Goal: Task Accomplishment & Management: Use online tool/utility

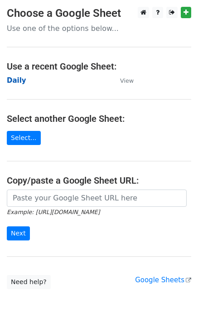
click at [9, 82] on strong "Daily" at bounding box center [17, 80] width 20 height 8
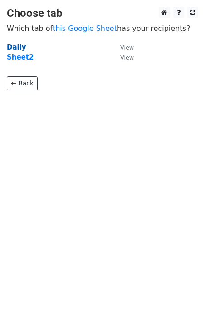
click at [10, 44] on strong "Daily" at bounding box center [17, 47] width 20 height 8
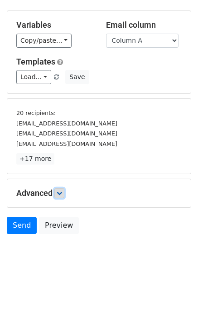
click at [62, 188] on link at bounding box center [59, 193] width 10 height 10
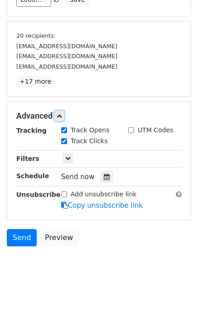
scroll to position [117, 0]
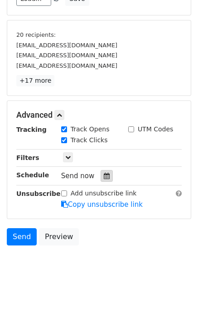
click at [105, 173] on div at bounding box center [107, 176] width 12 height 12
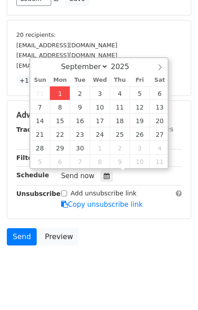
type input "2025-09-01 13:59"
type input "01"
type input "59"
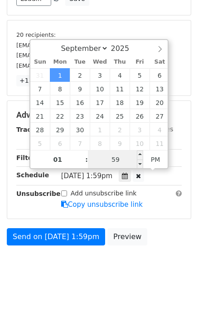
click at [109, 161] on input "59" at bounding box center [115, 159] width 55 height 18
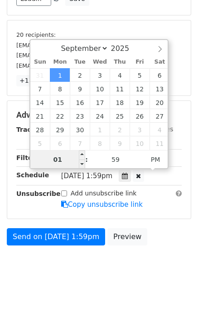
click at [69, 166] on input "01" at bounding box center [57, 159] width 55 height 18
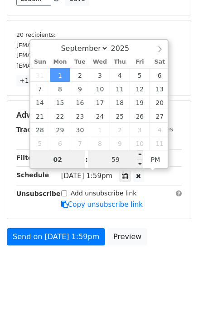
type input "02"
type input "2025-09-01 14:59"
click at [102, 164] on input "59" at bounding box center [115, 159] width 55 height 18
type input "00"
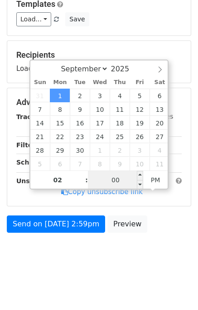
scroll to position [94, 0]
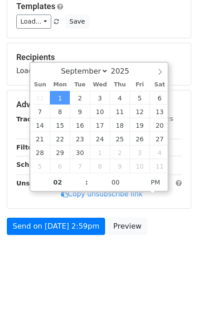
type input "2025-09-01 14:00"
click at [172, 249] on body "New Campaign Daily emails left: 50 Google Sheet: Daily Variables Copy/paste... …" at bounding box center [99, 94] width 198 height 363
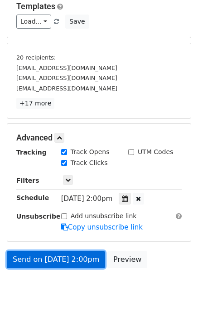
click at [70, 257] on link "Send on Sep 1 at 2:00pm" at bounding box center [56, 259] width 99 height 17
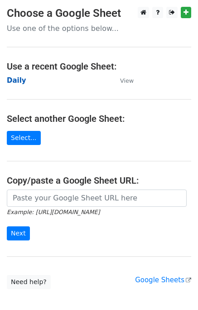
click at [11, 77] on strong "Daily" at bounding box center [17, 80] width 20 height 8
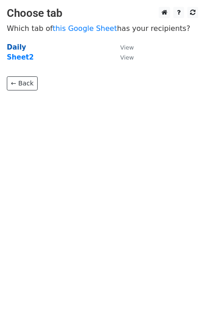
click at [17, 45] on strong "Daily" at bounding box center [17, 47] width 20 height 8
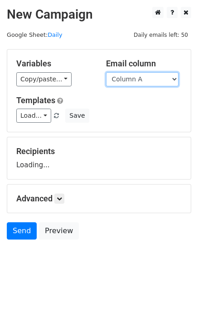
click at [132, 81] on select "Column A Column B Column C Column D Column E" at bounding box center [142, 79] width 73 height 14
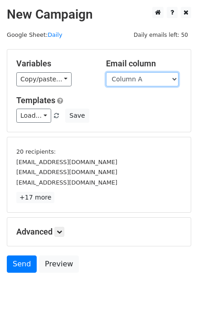
click at [137, 78] on select "Column A Column B Column C Column D Column E" at bounding box center [142, 79] width 73 height 14
select select "Column B"
click at [106, 72] on select "Column A Column B Column C Column D Column E" at bounding box center [142, 79] width 73 height 14
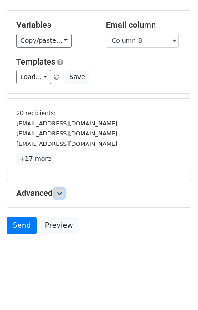
click at [60, 192] on icon at bounding box center [59, 192] width 5 height 5
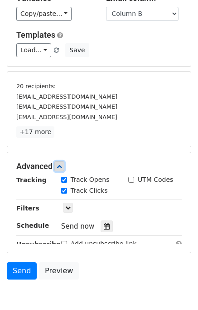
scroll to position [99, 0]
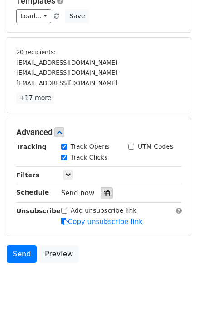
click at [104, 195] on icon at bounding box center [107, 193] width 6 height 6
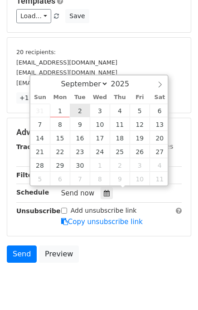
type input "2025-09-02 12:00"
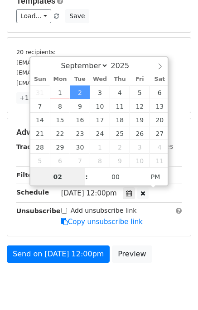
type input "02"
type input "2025-09-02 14:00"
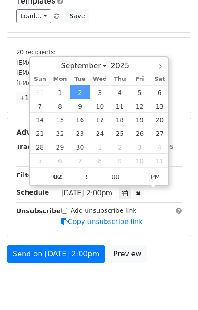
click at [138, 291] on body "New Campaign Daily emails left: 50 Google Sheet: Daily Variables Copy/paste... …" at bounding box center [99, 105] width 198 height 396
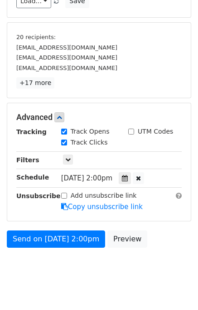
scroll to position [127, 0]
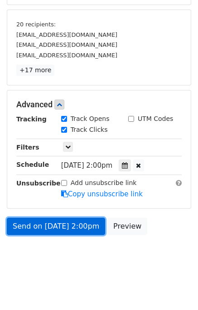
click at [64, 222] on link "Send on Sep 2 at 2:00pm" at bounding box center [56, 226] width 99 height 17
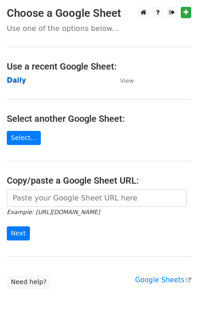
click at [16, 80] on strong "Daily" at bounding box center [17, 80] width 20 height 8
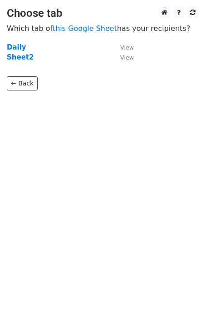
click at [24, 45] on td "Daily" at bounding box center [59, 47] width 104 height 10
click at [17, 47] on strong "Daily" at bounding box center [17, 47] width 20 height 8
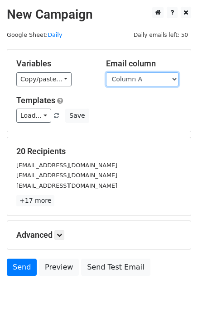
click at [140, 80] on select "Column A Column B Column C Column D Column E" at bounding box center [142, 79] width 73 height 14
select select "Column C"
click at [106, 72] on select "Column A Column B Column C Column D Column E" at bounding box center [142, 79] width 73 height 14
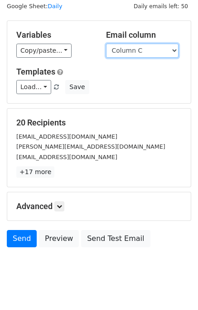
scroll to position [42, 0]
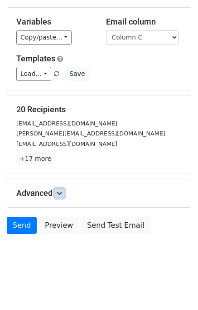
click at [64, 194] on link at bounding box center [59, 193] width 10 height 10
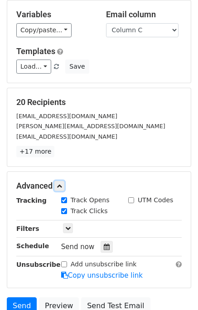
scroll to position [131, 0]
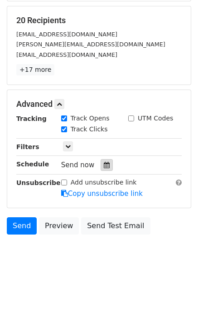
click at [106, 166] on div at bounding box center [107, 165] width 12 height 12
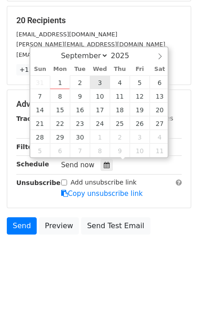
type input "2025-09-03 12:00"
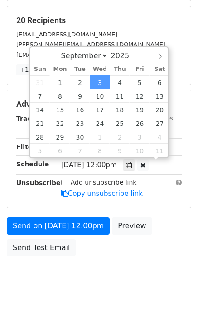
scroll to position [0, 0]
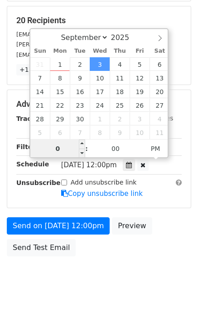
type input "03"
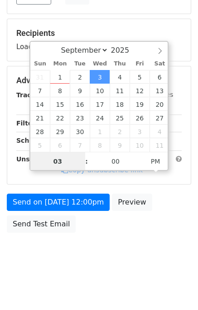
scroll to position [116, 0]
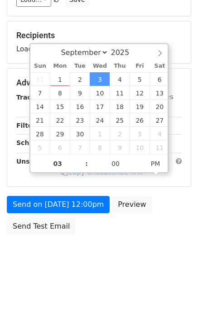
type input "2025-09-03 15:00"
click at [153, 247] on body "New Campaign Daily emails left: 50 Google Sheet: Daily Variables Copy/paste... …" at bounding box center [99, 83] width 198 height 385
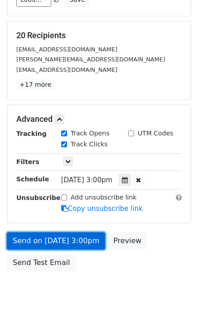
click at [72, 237] on link "Send on Sep 3 at 3:00pm" at bounding box center [56, 240] width 99 height 17
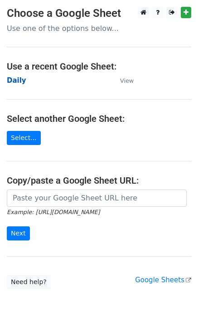
click at [15, 80] on strong "Daily" at bounding box center [17, 80] width 20 height 8
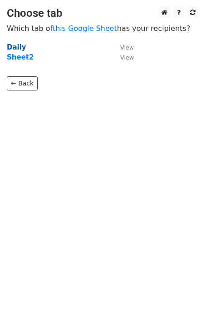
click at [15, 49] on strong "Daily" at bounding box center [17, 47] width 20 height 8
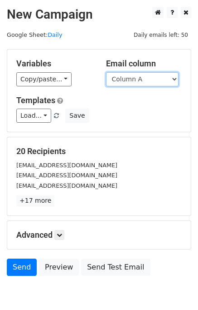
click at [144, 80] on select "Column A Column B Column C Column D Column E" at bounding box center [142, 79] width 73 height 14
select select "Column D"
click at [106, 72] on select "Column A Column B Column C Column D Column E" at bounding box center [142, 79] width 73 height 14
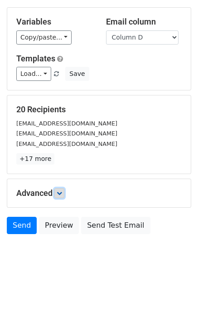
click at [64, 190] on link at bounding box center [59, 193] width 10 height 10
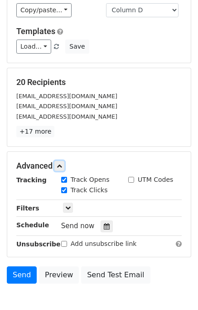
scroll to position [114, 0]
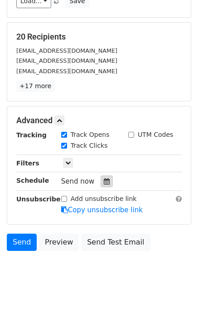
click at [104, 182] on icon at bounding box center [107, 181] width 6 height 6
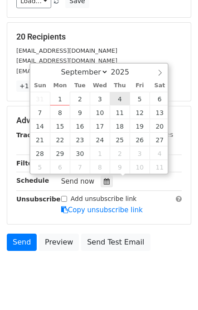
type input "2025-09-04 12:00"
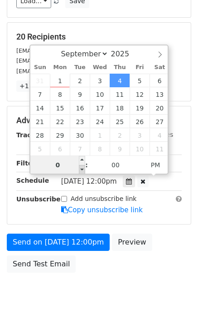
type input "04"
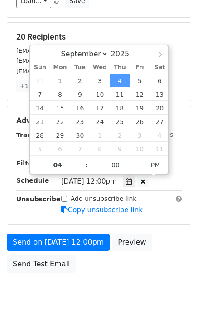
type input "2025-09-04 16:00"
click at [161, 263] on div "Send on Sep 4 at 12:00pm Preview Send Test Email" at bounding box center [99, 255] width 198 height 44
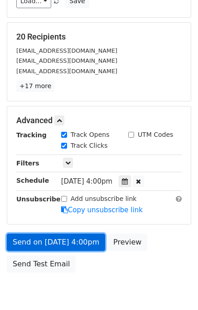
click at [81, 238] on link "Send on Sep 4 at 4:00pm" at bounding box center [56, 241] width 99 height 17
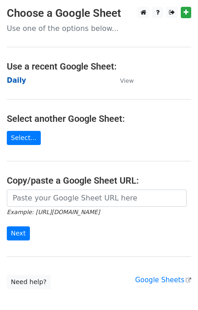
click at [21, 76] on strong "Daily" at bounding box center [17, 80] width 20 height 8
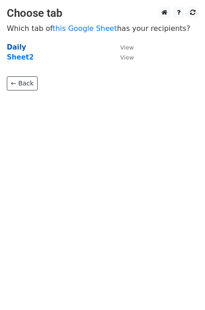
click at [20, 48] on strong "Daily" at bounding box center [17, 47] width 20 height 8
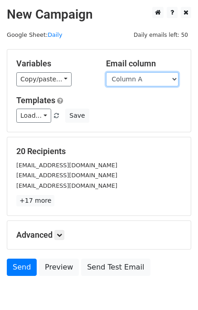
click at [142, 79] on select "Column A Column B Column C Column D Column E" at bounding box center [142, 79] width 73 height 14
select select "Column E"
click at [106, 72] on select "Column A Column B Column C Column D Column E" at bounding box center [142, 79] width 73 height 14
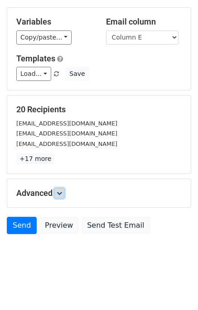
click at [62, 192] on icon at bounding box center [59, 192] width 5 height 5
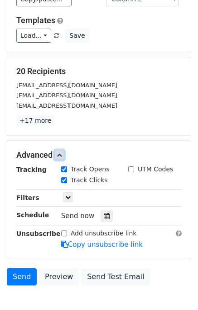
scroll to position [110, 0]
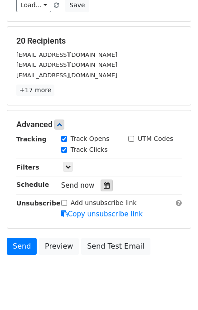
click at [106, 185] on div at bounding box center [107, 185] width 12 height 12
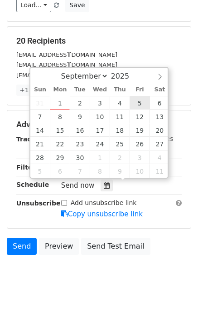
type input "[DATE] 12:00"
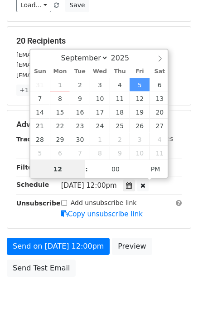
scroll to position [0, 0]
type input "05"
type input "[DATE] 17:00"
click at [169, 247] on div "Send on [DATE] 12:00pm Preview Send Test Email" at bounding box center [99, 259] width 198 height 44
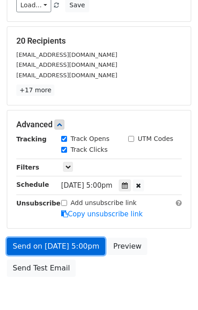
click at [80, 242] on link "Send on [DATE] 5:00pm" at bounding box center [56, 245] width 99 height 17
